Goal: Navigation & Orientation: Find specific page/section

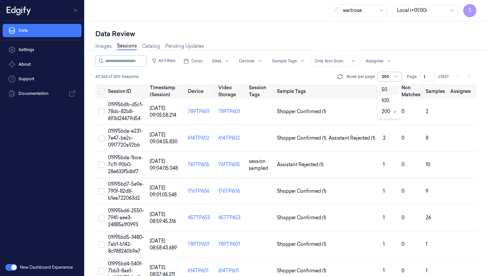
click at [398, 78] on div at bounding box center [397, 76] width 7 height 5
click at [391, 93] on div "50" at bounding box center [389, 89] width 15 height 7
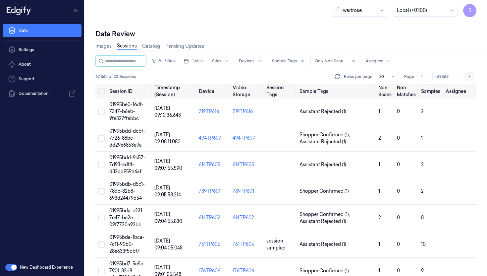
click at [470, 75] on icon "Go to next page" at bounding box center [470, 76] width 4 height 5
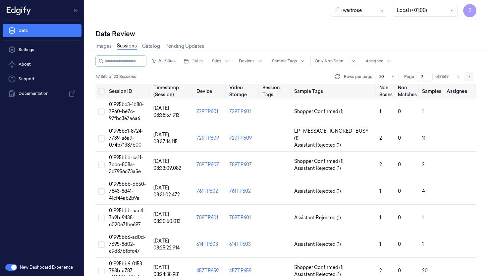
click at [470, 75] on icon "Go to next page" at bounding box center [470, 76] width 4 height 5
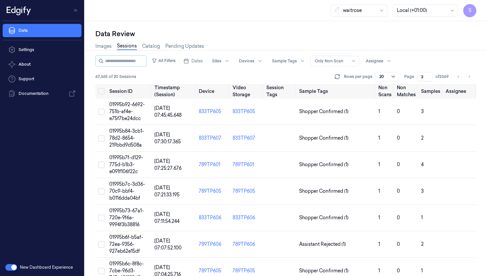
click at [391, 75] on icon at bounding box center [393, 76] width 5 height 5
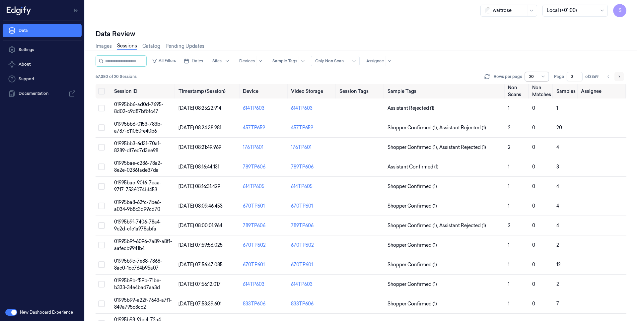
click at [487, 77] on icon "Go to next page" at bounding box center [619, 76] width 4 height 5
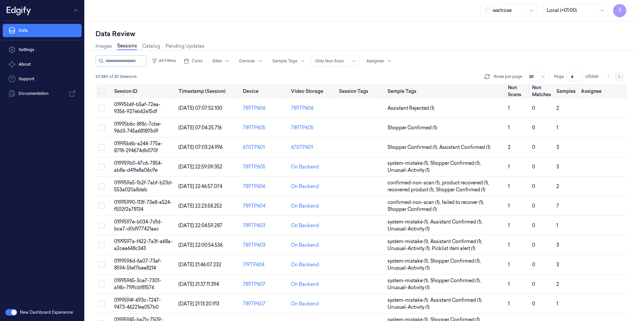
click at [487, 77] on icon "Go to next page" at bounding box center [619, 76] width 4 height 5
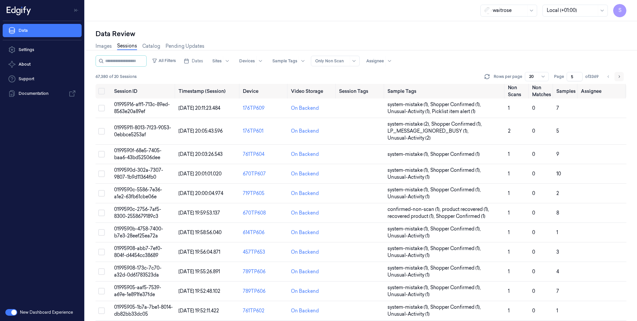
click at [487, 77] on icon "Go to next page" at bounding box center [619, 76] width 4 height 5
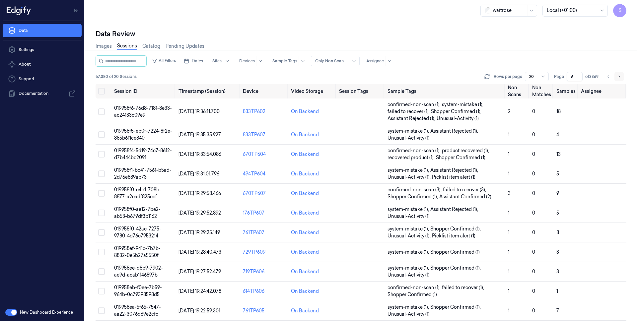
click at [487, 77] on icon "Go to next page" at bounding box center [619, 76] width 4 height 5
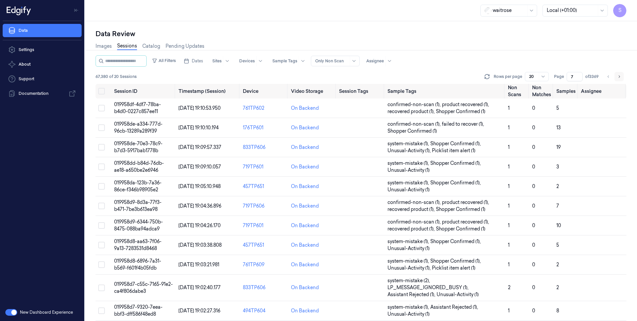
click at [487, 77] on icon "Go to next page" at bounding box center [619, 76] width 4 height 5
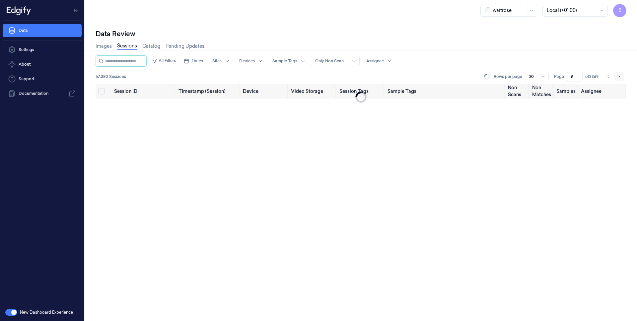
click at [487, 77] on icon "Go to next page" at bounding box center [619, 76] width 4 height 5
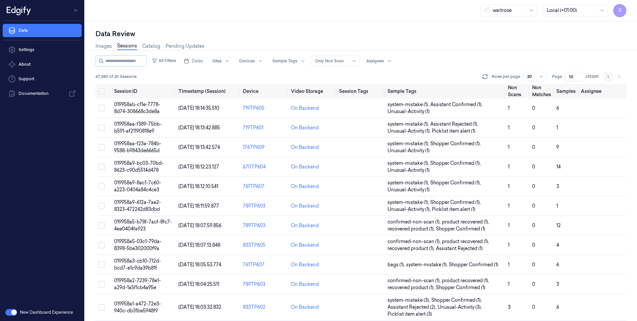
click at [487, 77] on icon "Go to previous page" at bounding box center [608, 76] width 4 height 5
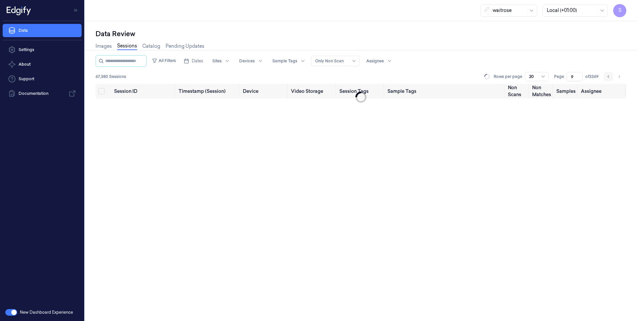
click at [487, 77] on icon "Go to previous page" at bounding box center [608, 76] width 4 height 5
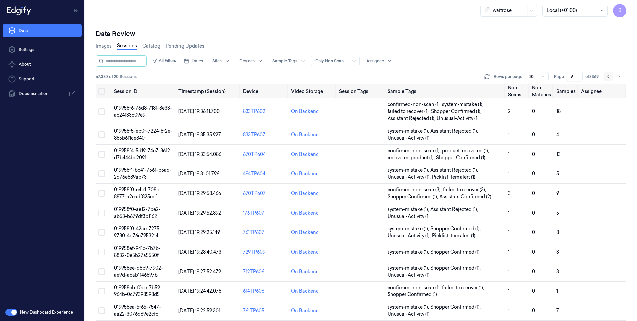
click at [487, 77] on icon "Go to previous page" at bounding box center [608, 76] width 4 height 5
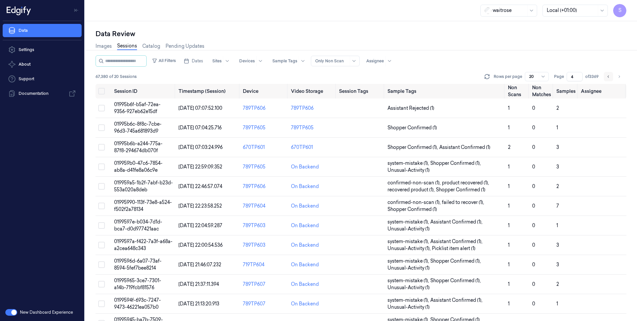
click at [487, 77] on icon "Go to previous page" at bounding box center [608, 76] width 4 height 5
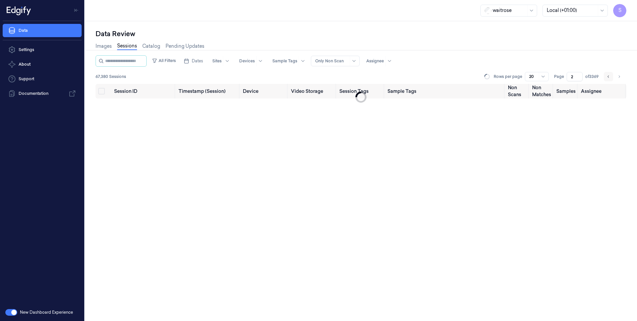
click at [487, 77] on icon "Go to previous page" at bounding box center [608, 76] width 4 height 5
type input "1"
click at [487, 77] on li "pagination" at bounding box center [608, 76] width 9 height 9
